Goal: Task Accomplishment & Management: Use online tool/utility

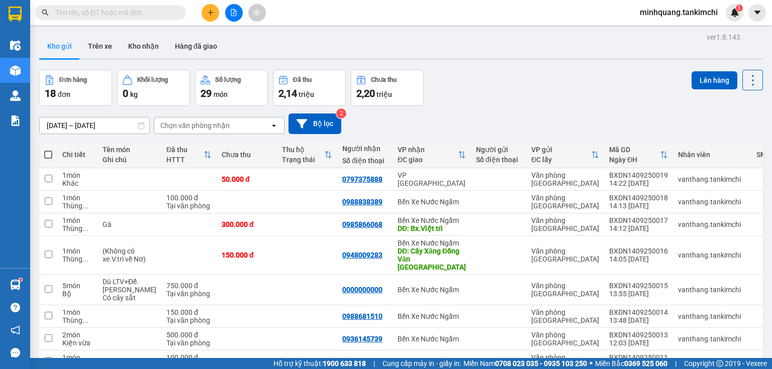
click at [135, 15] on input "text" at bounding box center [114, 12] width 119 height 11
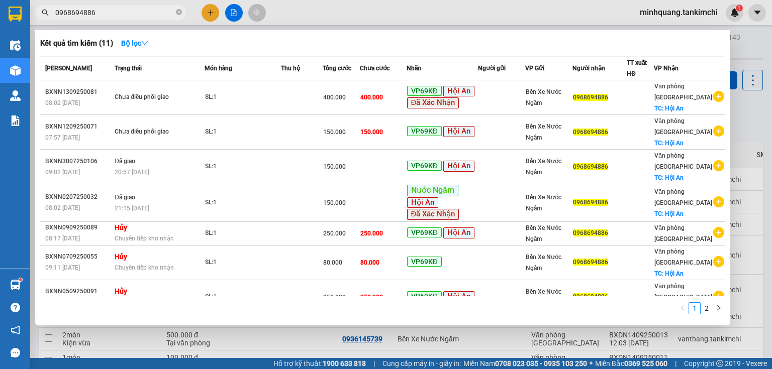
click at [148, 11] on input "0968694886" at bounding box center [114, 12] width 119 height 11
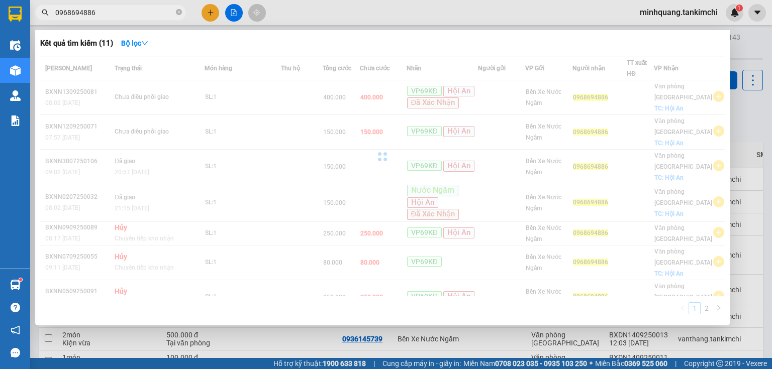
click at [148, 11] on input "0968694886" at bounding box center [114, 12] width 119 height 11
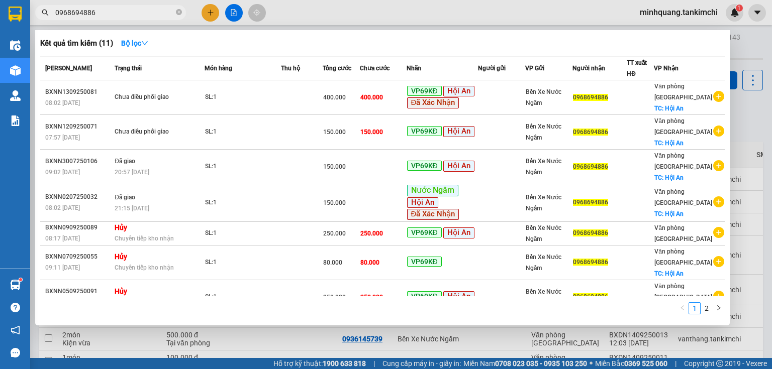
click at [144, 12] on input "0968694886" at bounding box center [114, 12] width 119 height 11
click at [146, 12] on input "0968694886" at bounding box center [114, 12] width 119 height 11
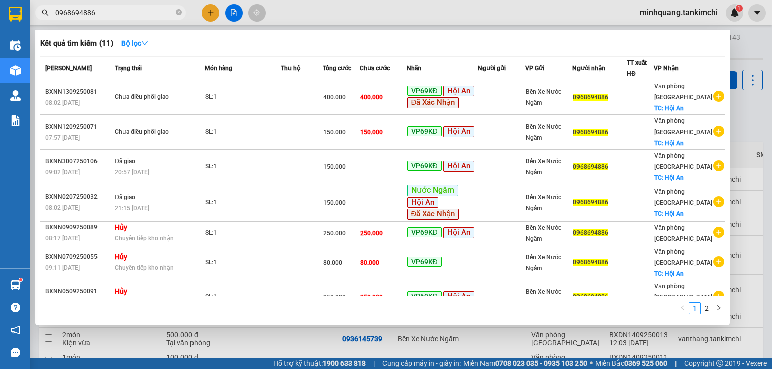
type input "0968694886"
